Goal: Task Accomplishment & Management: Manage account settings

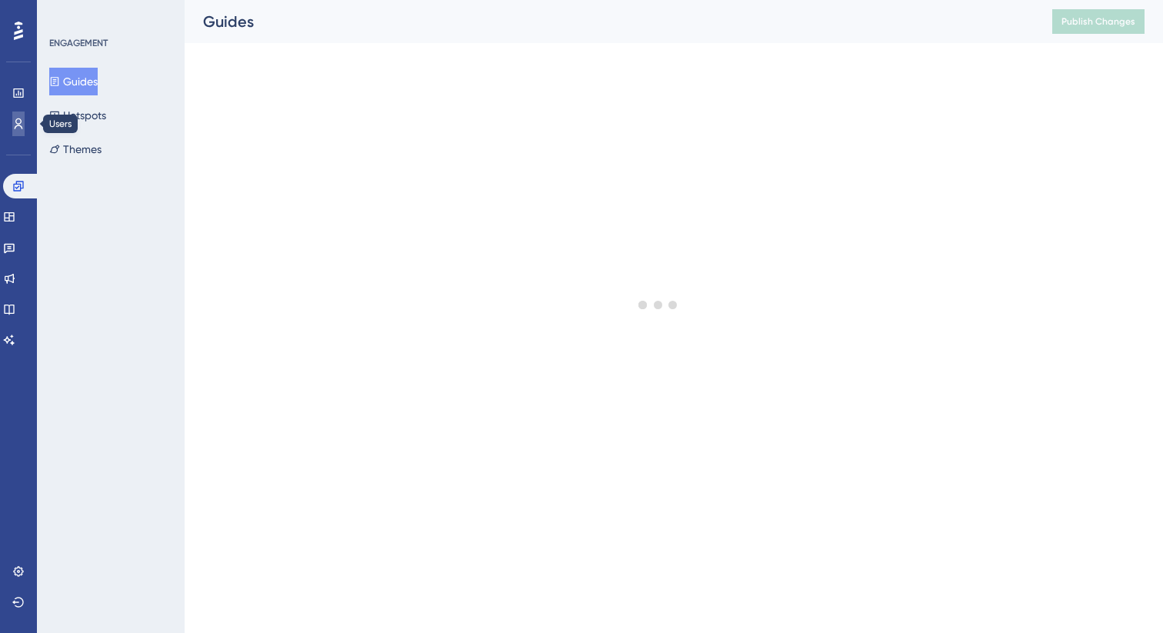
click at [25, 125] on link at bounding box center [18, 124] width 12 height 25
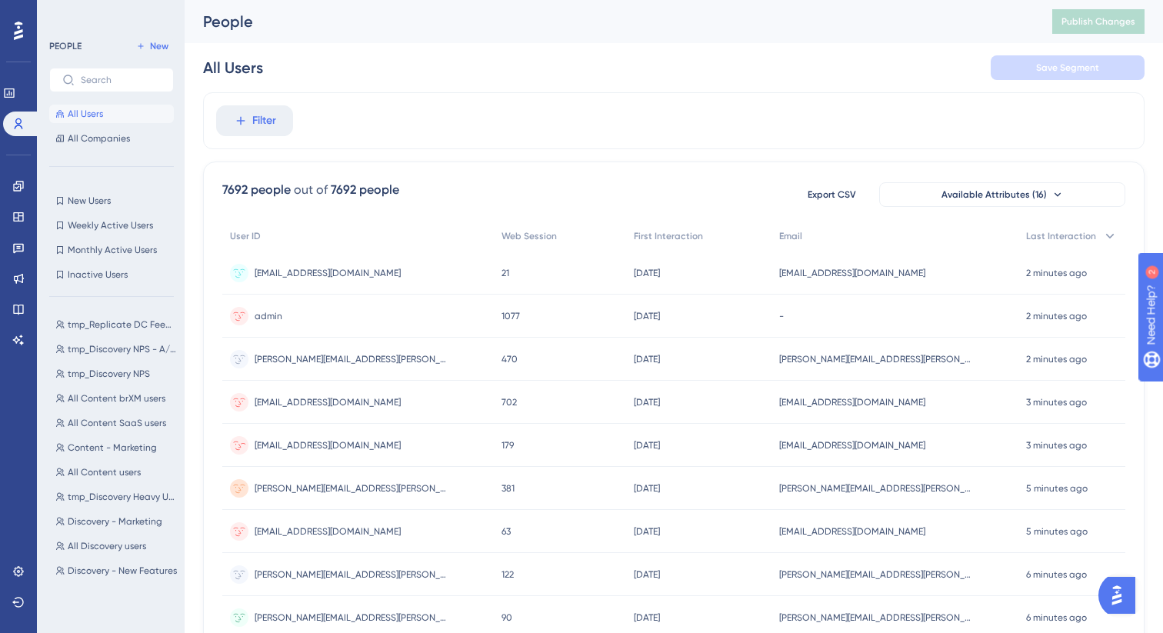
click at [336, 448] on span "[EMAIL_ADDRESS][DOMAIN_NAME]" at bounding box center [328, 445] width 146 height 12
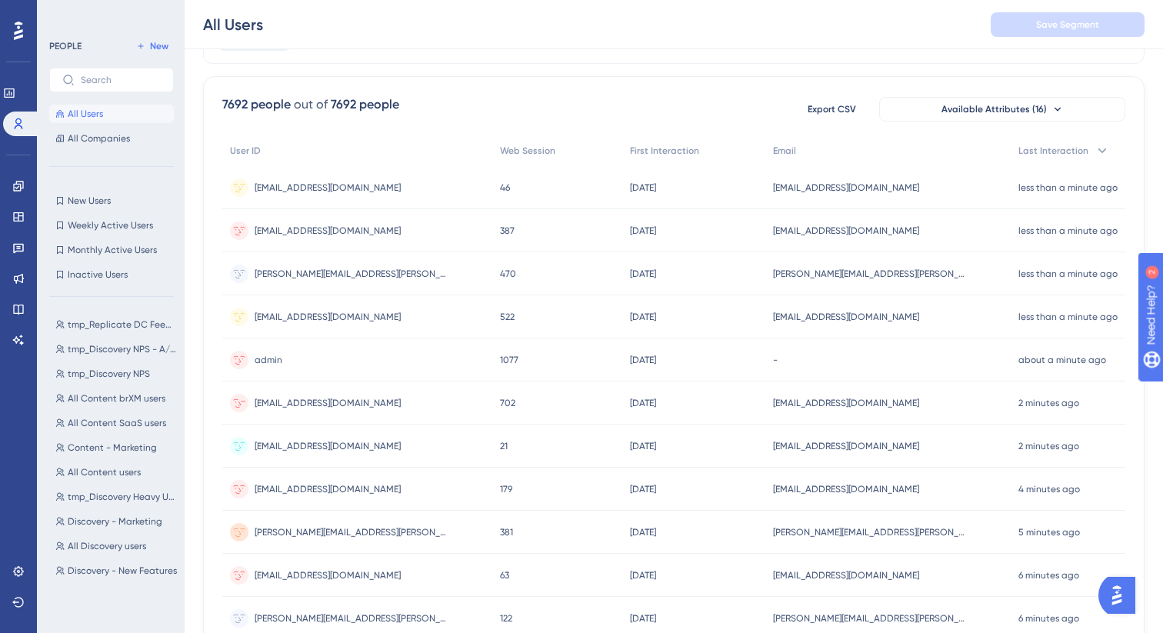
scroll to position [92, 0]
click at [354, 408] on span "abhishek.kumar@bloomreach.com" at bounding box center [328, 402] width 146 height 12
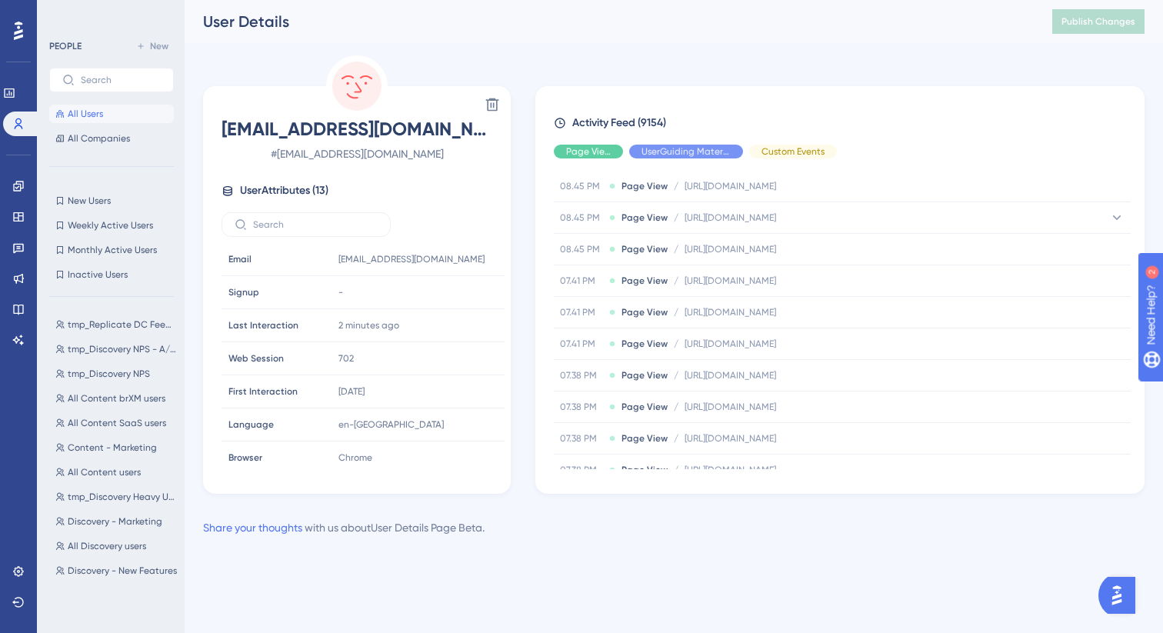
scroll to position [3878, 0]
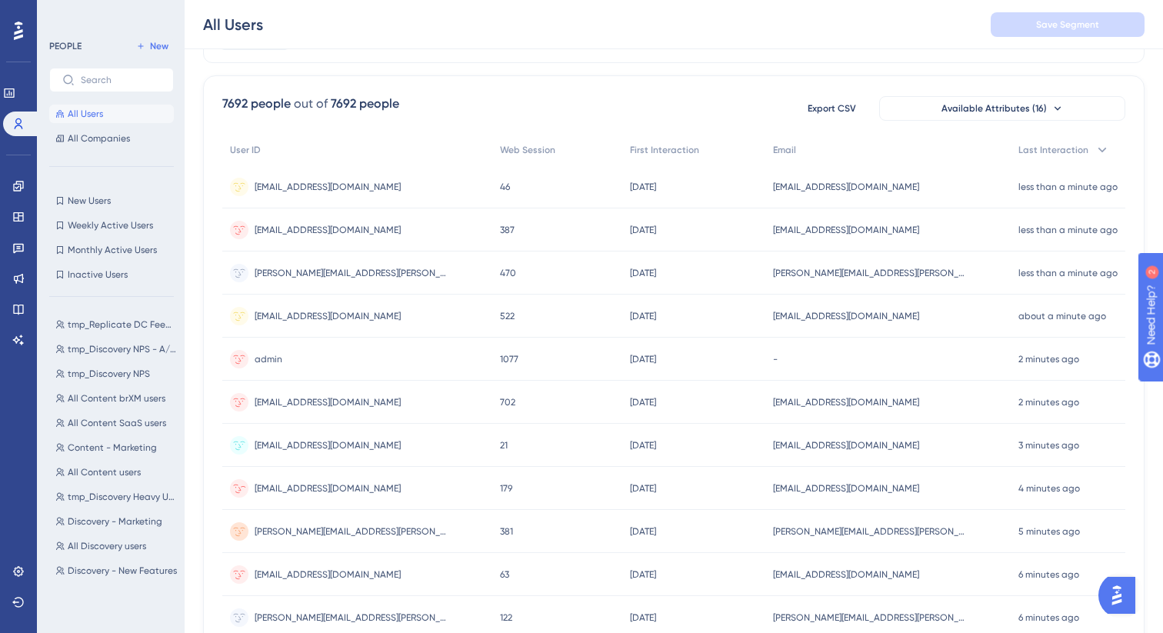
scroll to position [160, 0]
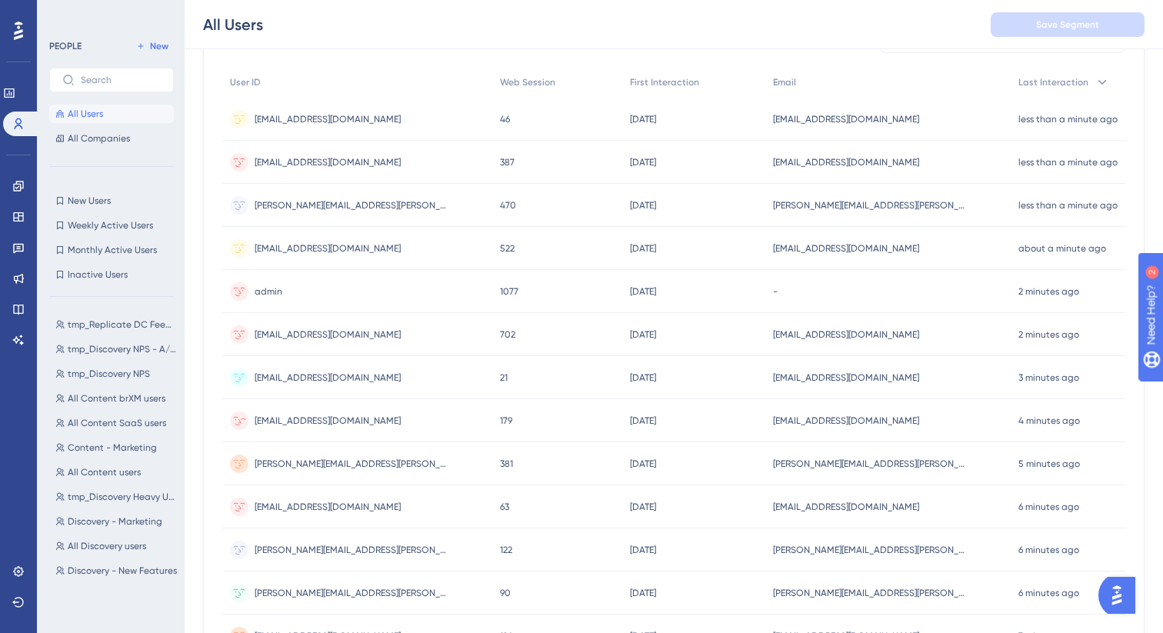
click at [369, 419] on span "[EMAIL_ADDRESS][DOMAIN_NAME]" at bounding box center [328, 421] width 146 height 12
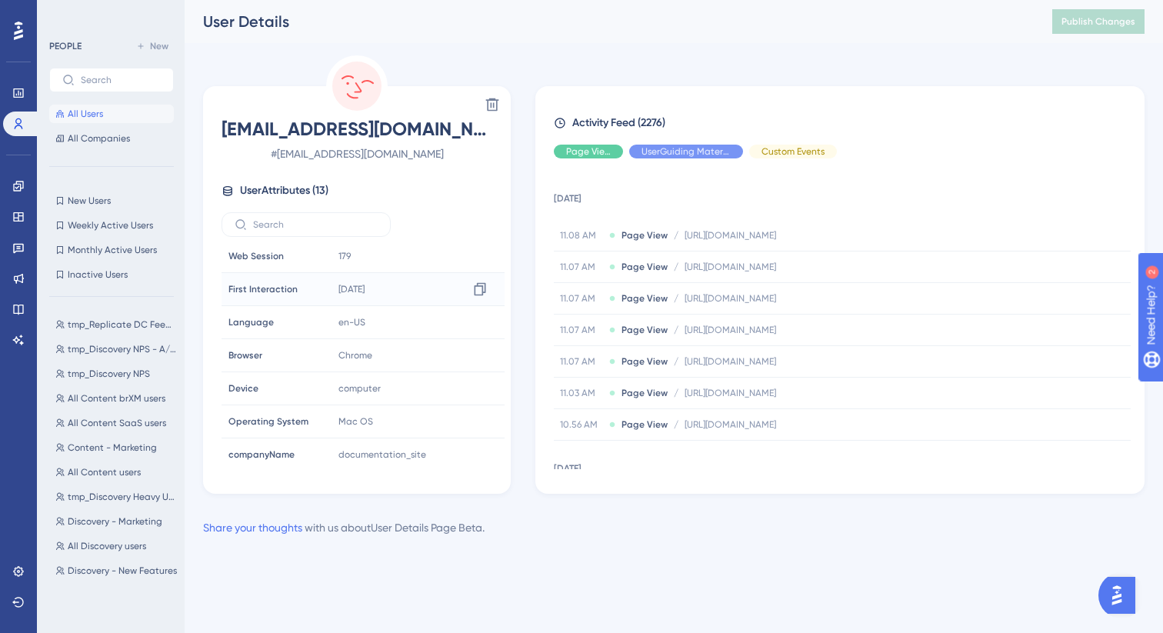
scroll to position [204, 0]
